Goal: Check status: Check status

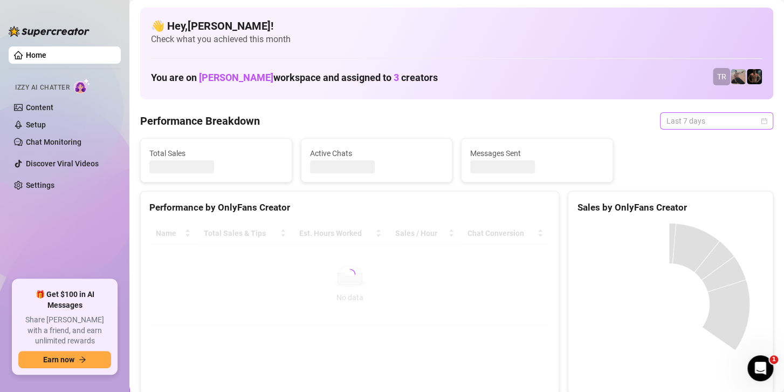
click at [698, 125] on span "Last 7 days" at bounding box center [717, 121] width 100 height 16
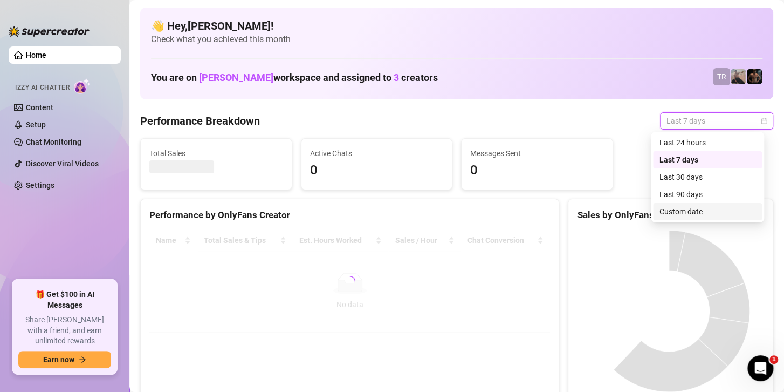
click at [673, 216] on div "Custom date" at bounding box center [708, 211] width 96 height 12
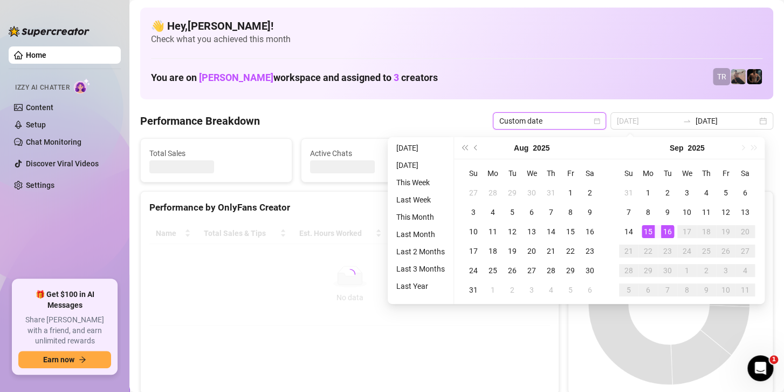
click at [670, 229] on div "16" at bounding box center [667, 231] width 13 height 13
type input "[DATE]"
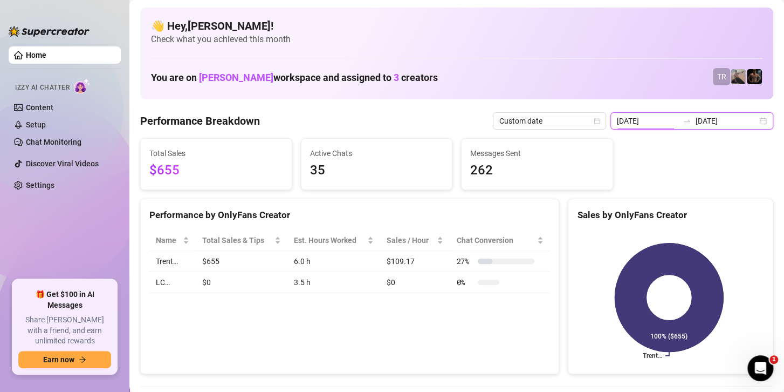
click at [669, 119] on input "[DATE]" at bounding box center [647, 121] width 61 height 12
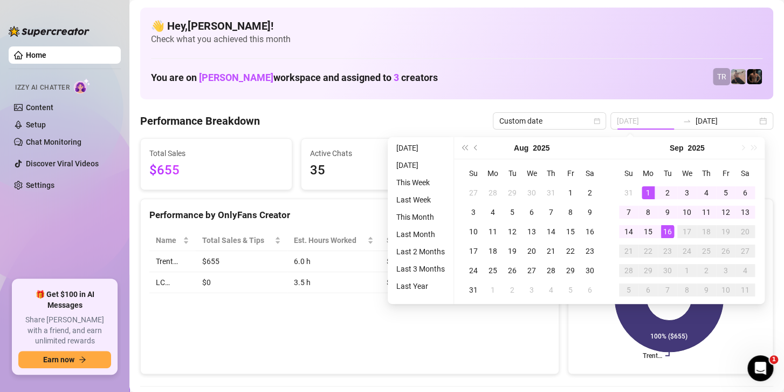
click at [644, 190] on div "1" at bounding box center [648, 192] width 13 height 13
click at [665, 232] on div "16" at bounding box center [667, 231] width 13 height 13
type input "[DATE]"
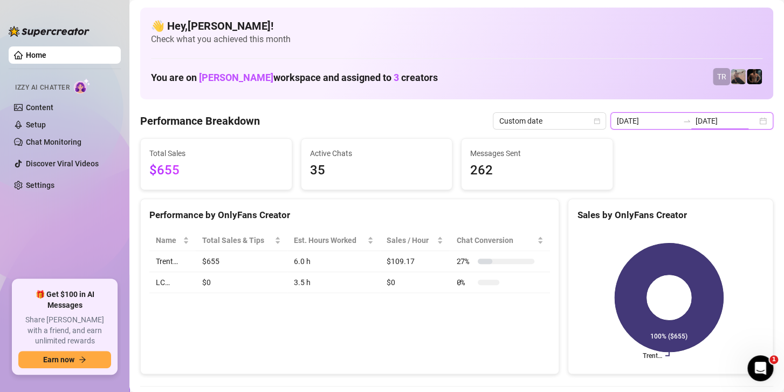
click at [707, 123] on input "[DATE]" at bounding box center [726, 121] width 61 height 12
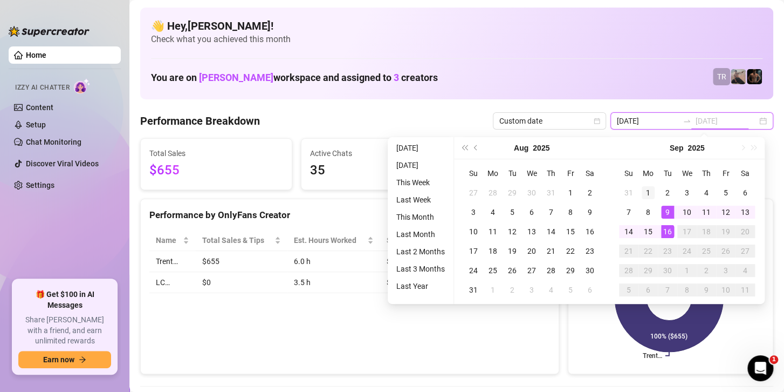
type input "[DATE]"
click at [647, 189] on div "1" at bounding box center [648, 192] width 13 height 13
type input "[DATE]"
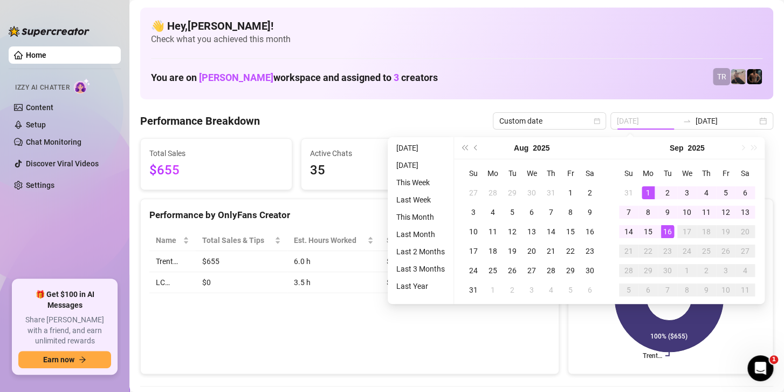
click at [664, 227] on div "16" at bounding box center [667, 231] width 13 height 13
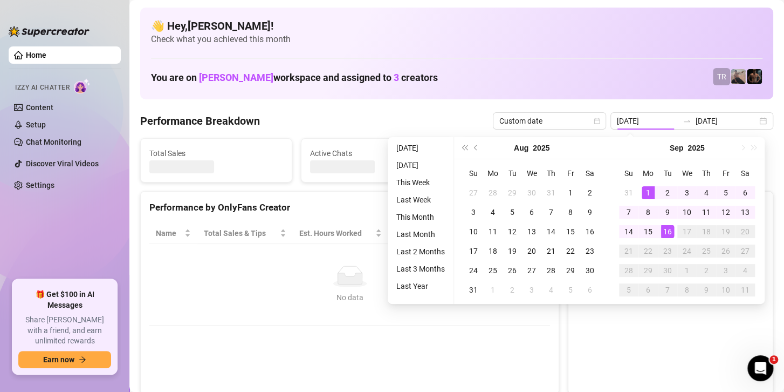
type input "[DATE]"
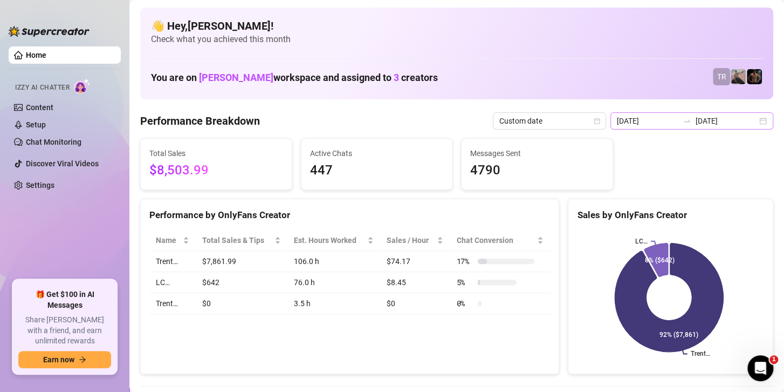
click at [681, 114] on div "[DATE] [DATE]" at bounding box center [692, 120] width 163 height 17
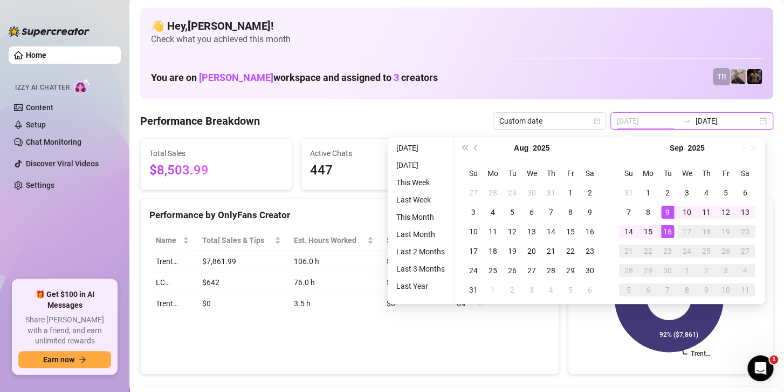
type input "[DATE]"
click at [664, 229] on div "16" at bounding box center [667, 231] width 13 height 13
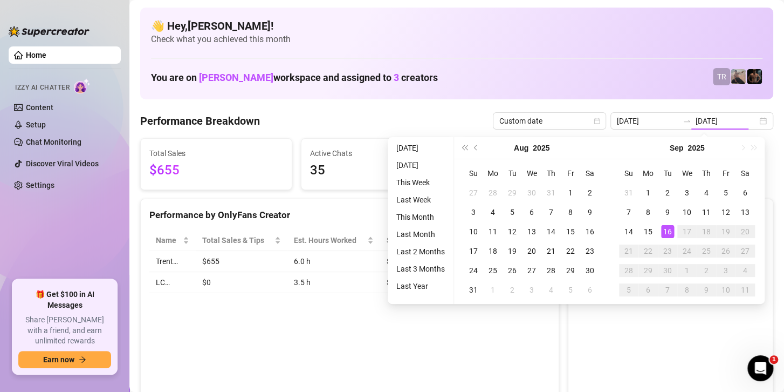
type input "[DATE]"
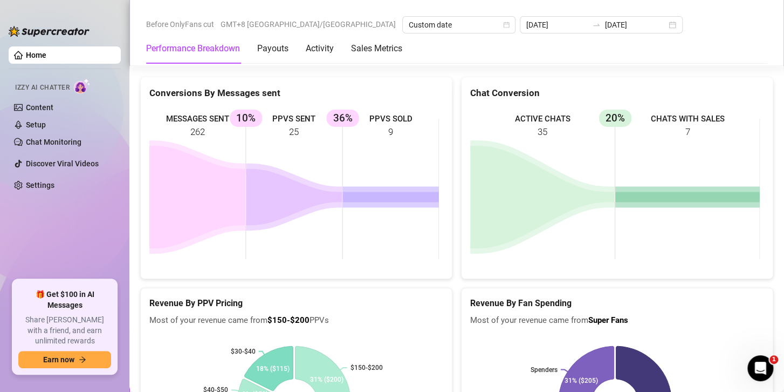
scroll to position [1827, 0]
